Goal: Find specific page/section: Find specific page/section

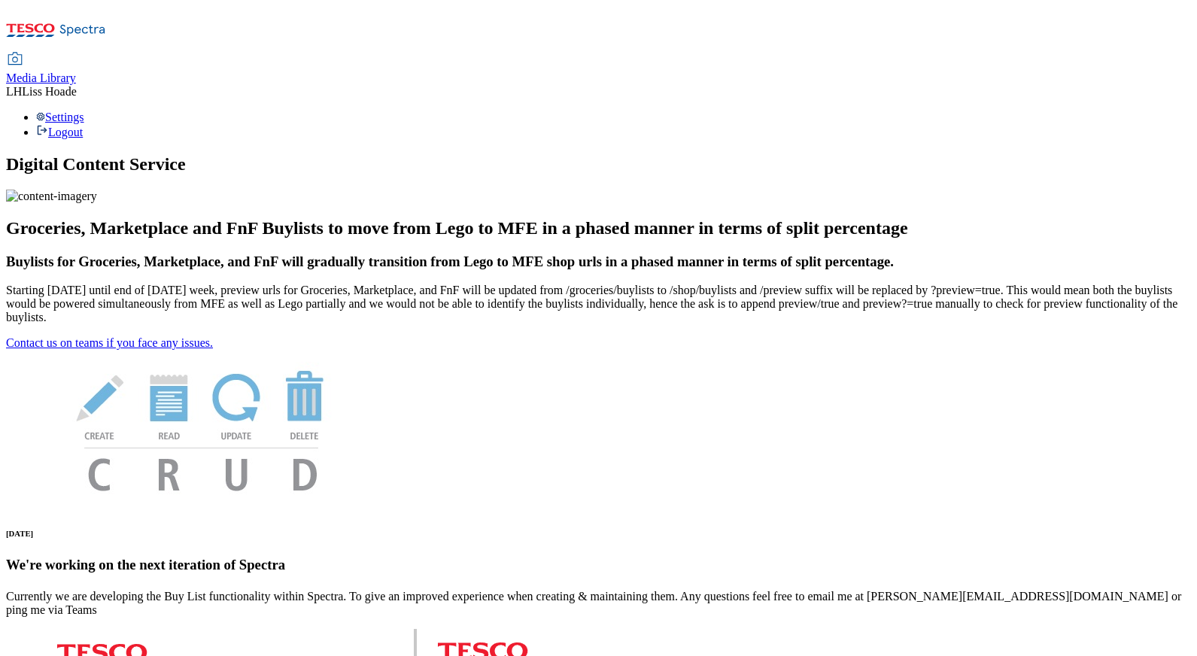
click at [76, 71] on span "Media Library" at bounding box center [41, 77] width 70 height 13
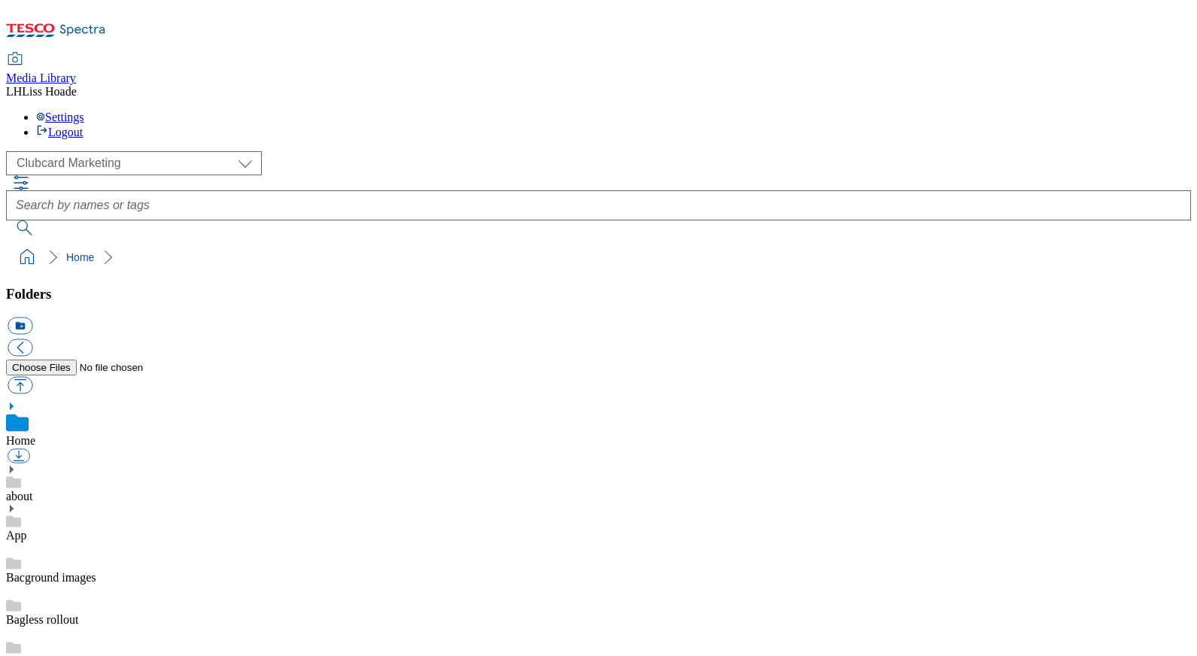
scroll to position [2, 0]
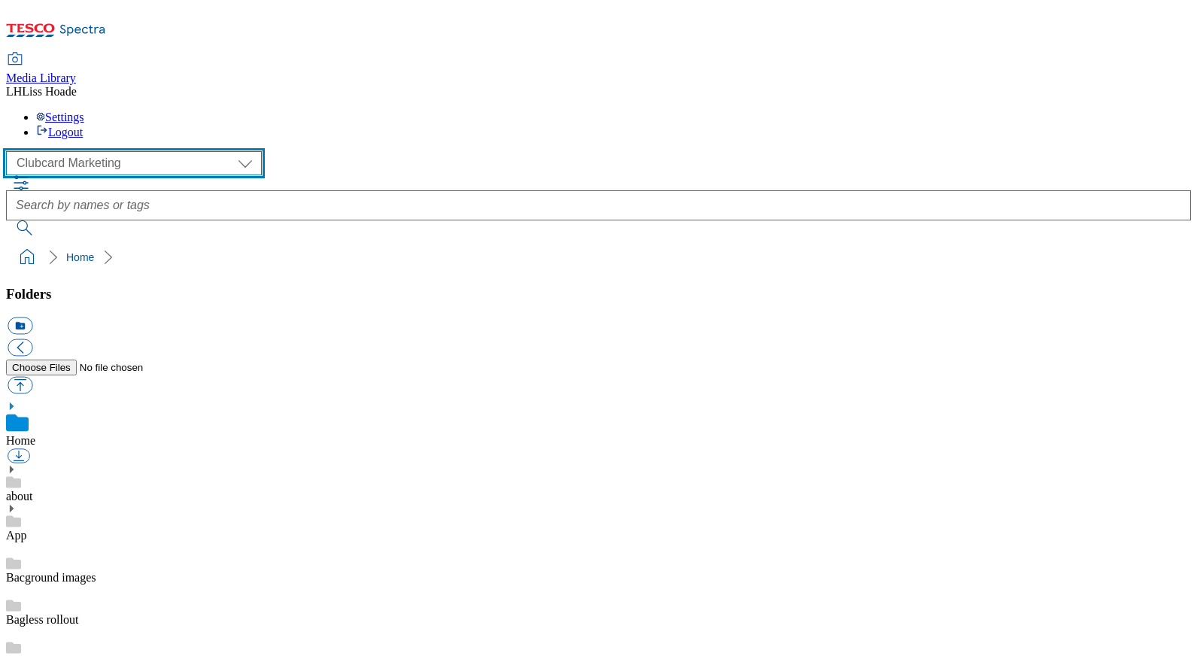
click at [116, 151] on select "Clubcard Marketing Dotcom [GEOGRAPHIC_DATA] GHS Marketing [GEOGRAPHIC_DATA] GHS…" at bounding box center [134, 163] width 256 height 24
select select "flare-ghs-mktg"
click at [11, 151] on select "Clubcard Marketing Dotcom [GEOGRAPHIC_DATA] GHS Marketing [GEOGRAPHIC_DATA] GHS…" at bounding box center [134, 163] width 256 height 24
